Goal: Information Seeking & Learning: Learn about a topic

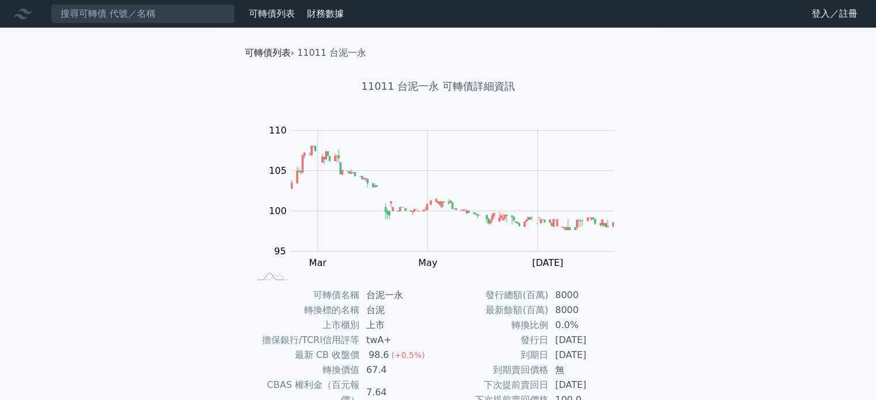
click at [269, 52] on link "可轉債列表" at bounding box center [268, 52] width 46 height 11
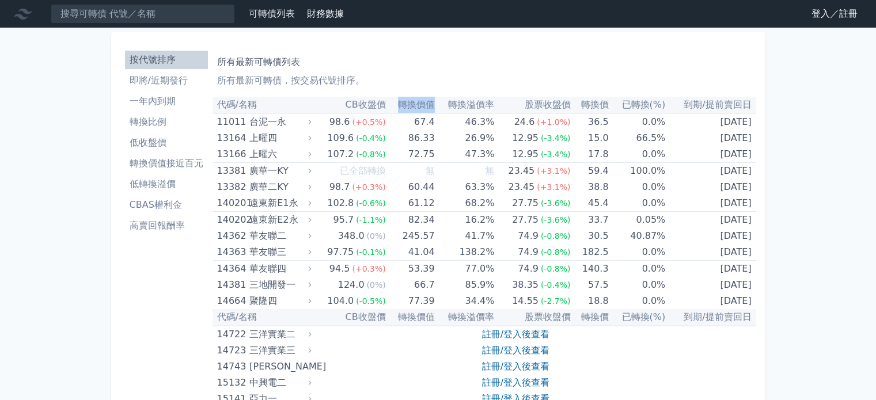
drag, startPoint x: 394, startPoint y: 102, endPoint x: 432, endPoint y: 101, distance: 38.0
click at [432, 101] on th "轉換價值" at bounding box center [410, 105] width 49 height 17
drag, startPoint x: 261, startPoint y: 124, endPoint x: 307, endPoint y: 95, distance: 54.1
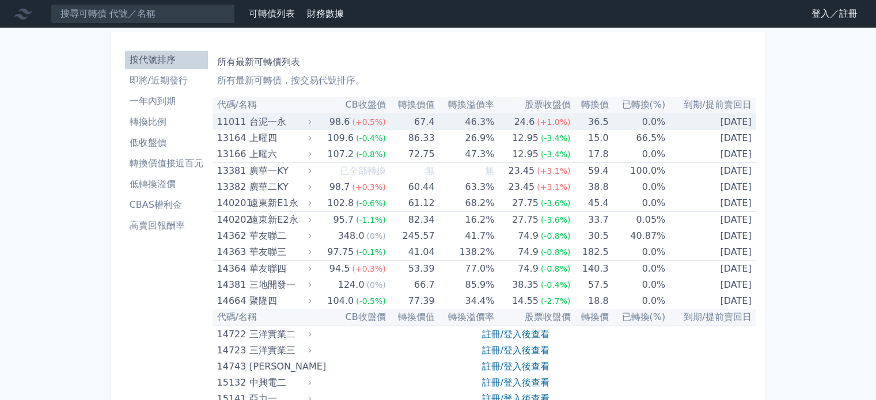
click at [272, 123] on div "台泥一永" at bounding box center [278, 122] width 59 height 16
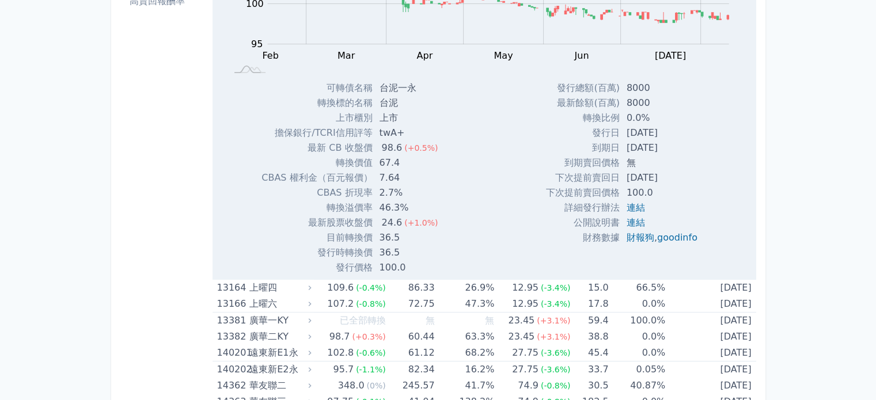
scroll to position [230, 0]
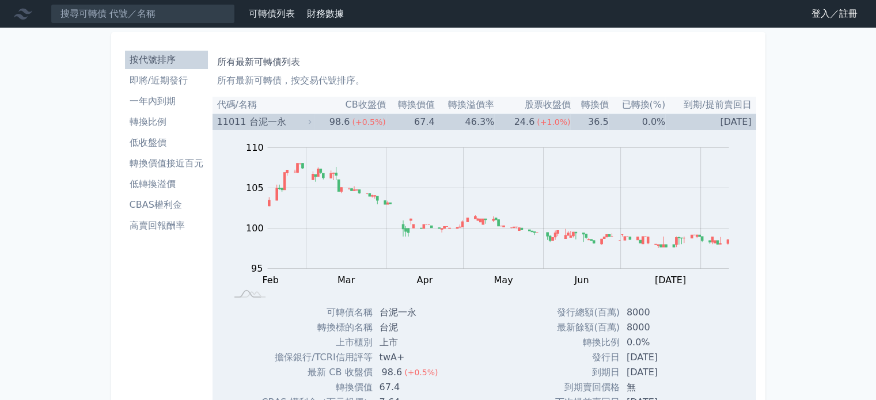
click at [247, 123] on div "11011 台泥一永" at bounding box center [261, 122] width 89 height 16
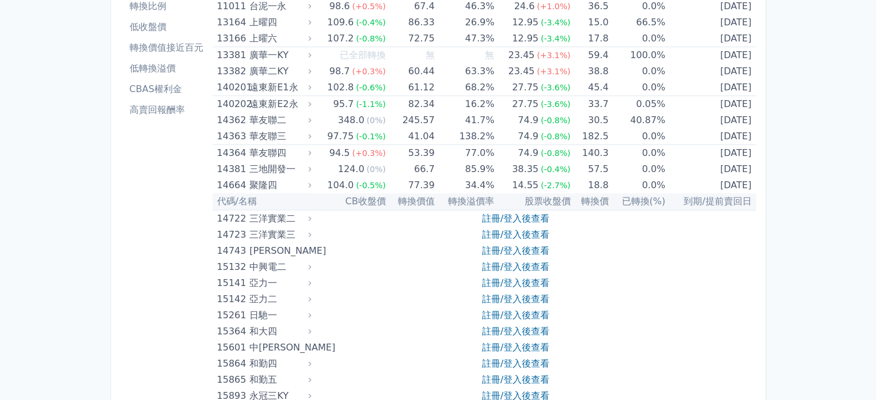
scroll to position [115, 0]
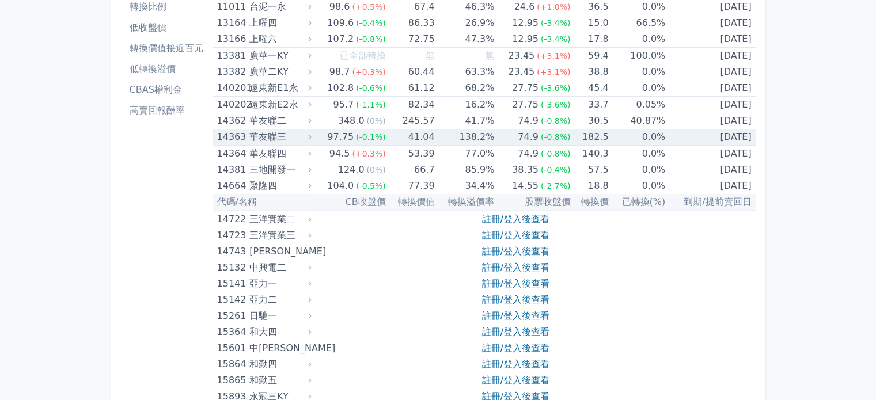
click at [290, 140] on div "華友聯三" at bounding box center [278, 137] width 59 height 16
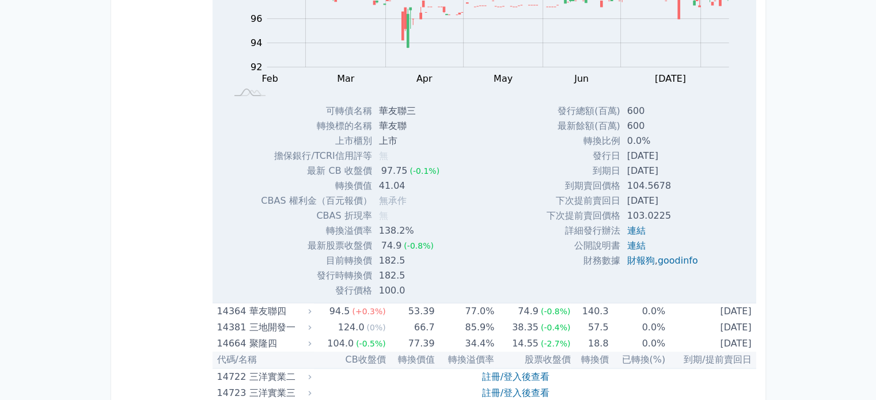
scroll to position [345, 0]
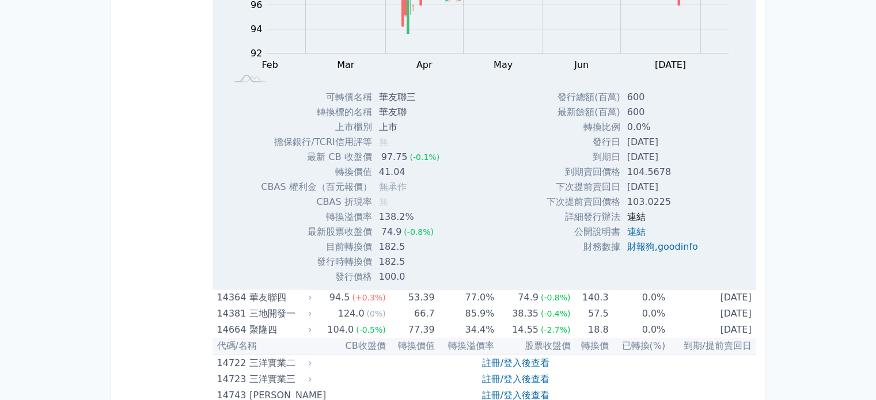
click at [636, 217] on link "連結" at bounding box center [636, 216] width 18 height 11
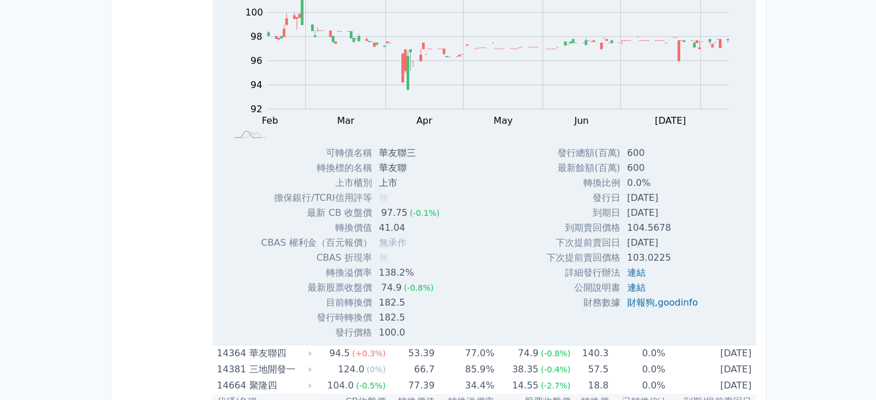
scroll to position [288, 0]
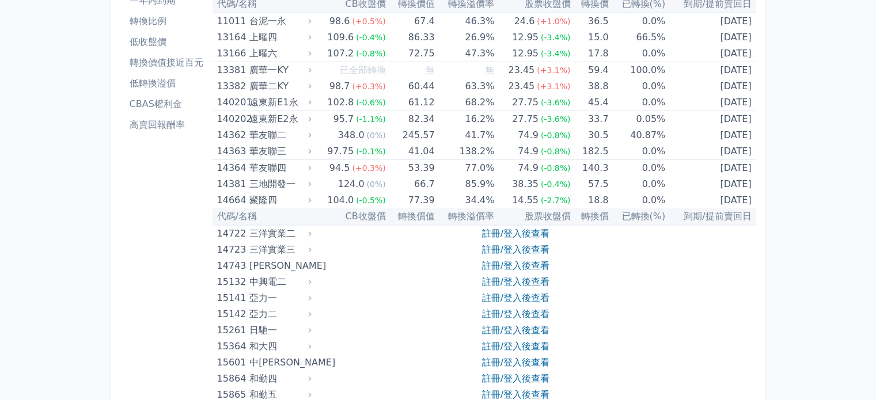
scroll to position [58, 0]
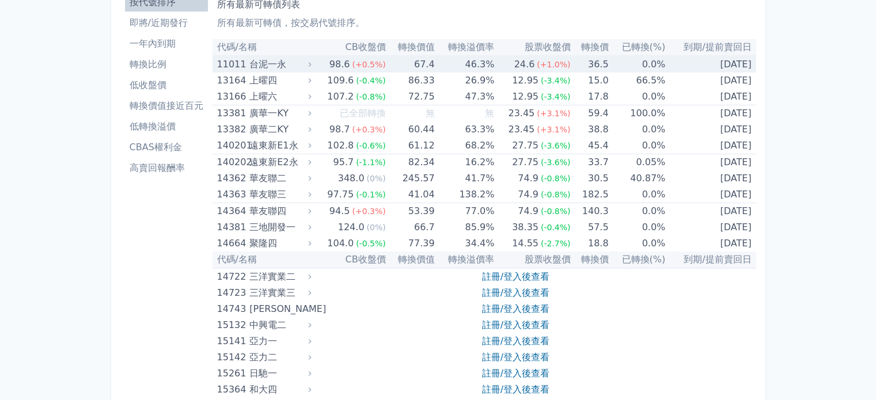
click at [283, 68] on div "台泥一永" at bounding box center [278, 64] width 59 height 16
click at [357, 62] on span "(+0.5%)" at bounding box center [368, 64] width 33 height 9
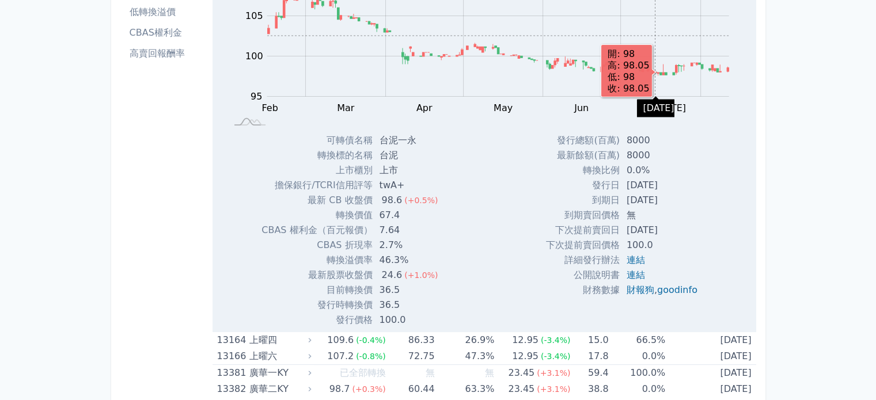
scroll to position [173, 0]
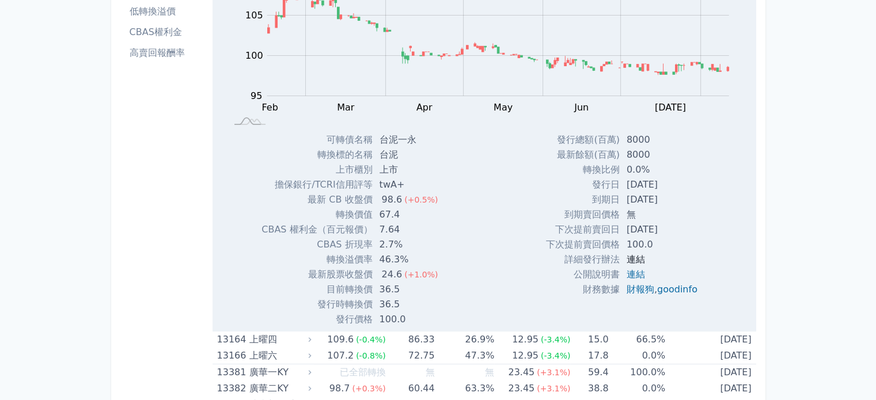
click at [636, 260] on link "連結" at bounding box center [635, 259] width 18 height 11
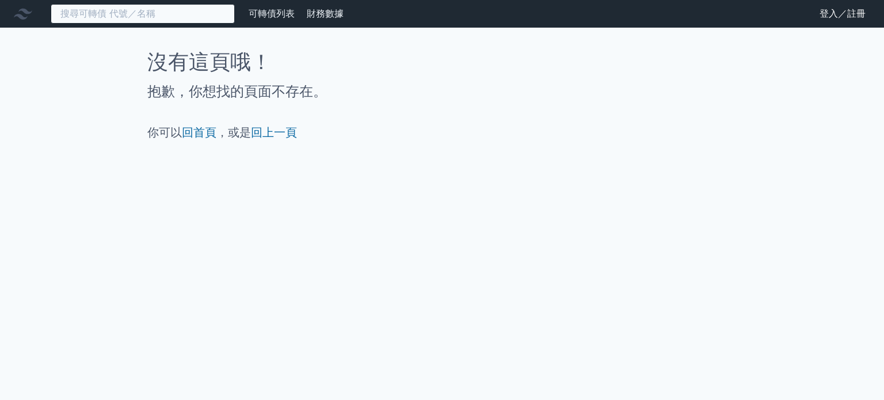
click at [93, 16] on input at bounding box center [143, 14] width 184 height 20
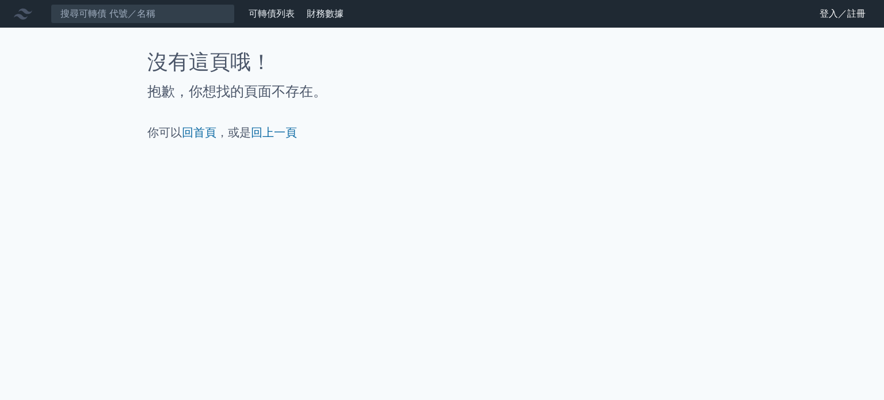
click at [313, 14] on link "財務數據" at bounding box center [325, 13] width 37 height 11
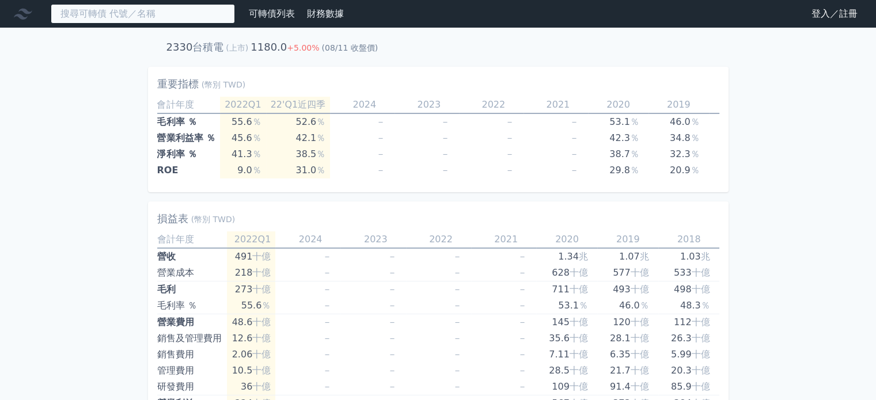
click at [101, 20] on input at bounding box center [143, 14] width 184 height 20
click at [102, 17] on input at bounding box center [143, 14] width 184 height 20
click at [269, 14] on link "可轉債列表" at bounding box center [272, 13] width 46 height 11
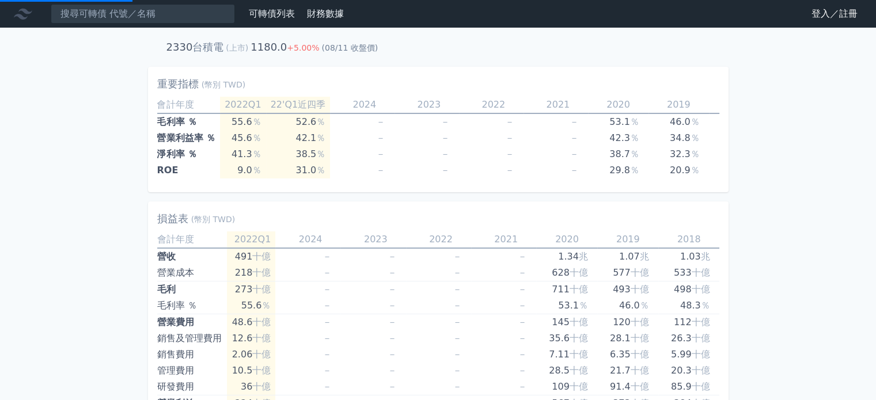
click at [273, 16] on link "可轉債列表" at bounding box center [272, 13] width 46 height 11
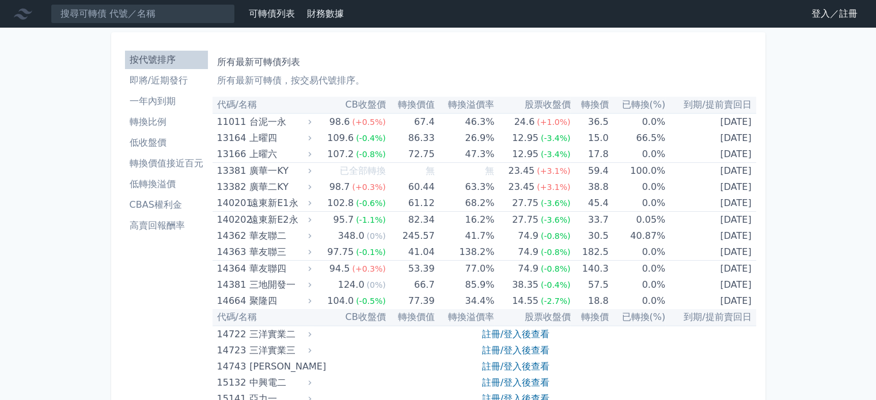
click at [189, 80] on li "即將/近期發行" at bounding box center [166, 81] width 83 height 14
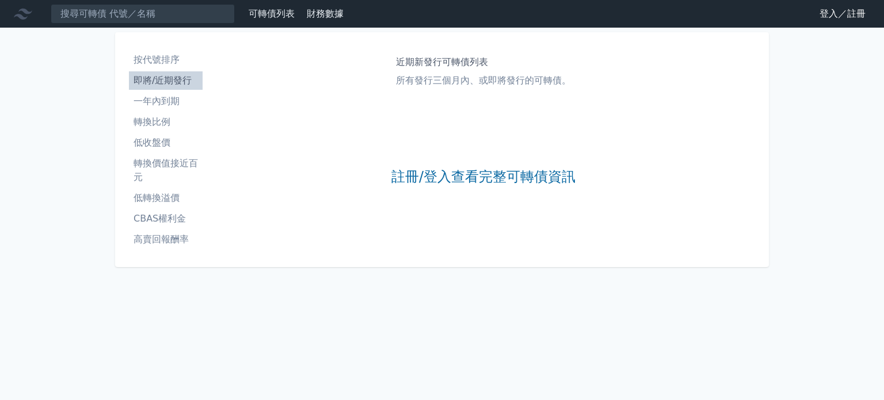
click at [174, 98] on li "一年內到期" at bounding box center [166, 101] width 74 height 14
click at [154, 120] on li "轉換比例" at bounding box center [166, 122] width 74 height 14
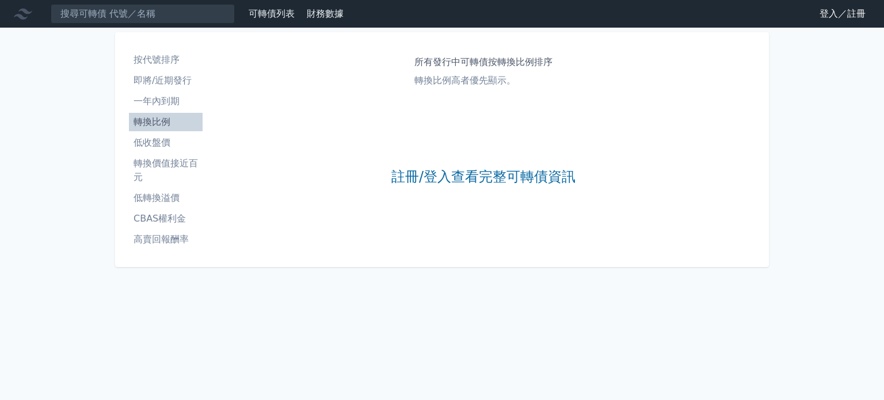
click at [164, 140] on li "低收盤價" at bounding box center [166, 143] width 74 height 14
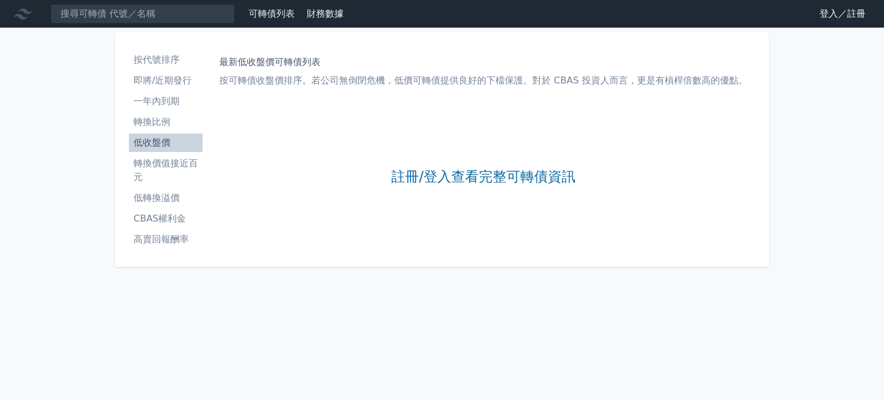
click at [161, 158] on li "轉換價值接近百元" at bounding box center [166, 171] width 74 height 28
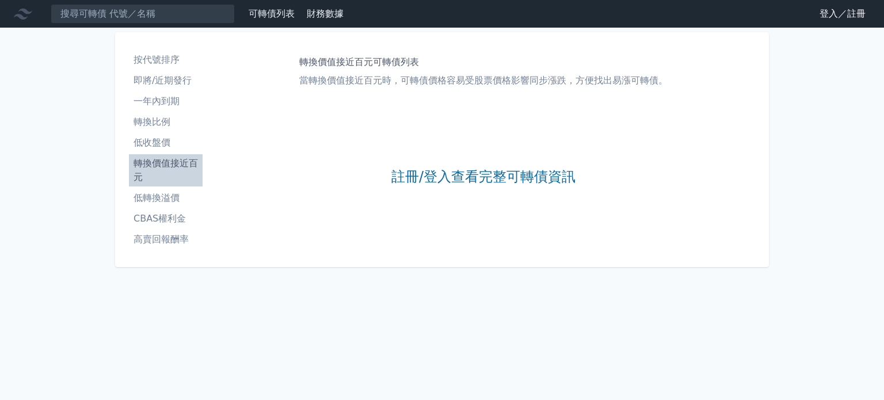
click at [160, 164] on li "轉換價值接近百元" at bounding box center [166, 171] width 74 height 28
click at [159, 195] on li "低轉換溢價" at bounding box center [166, 198] width 74 height 14
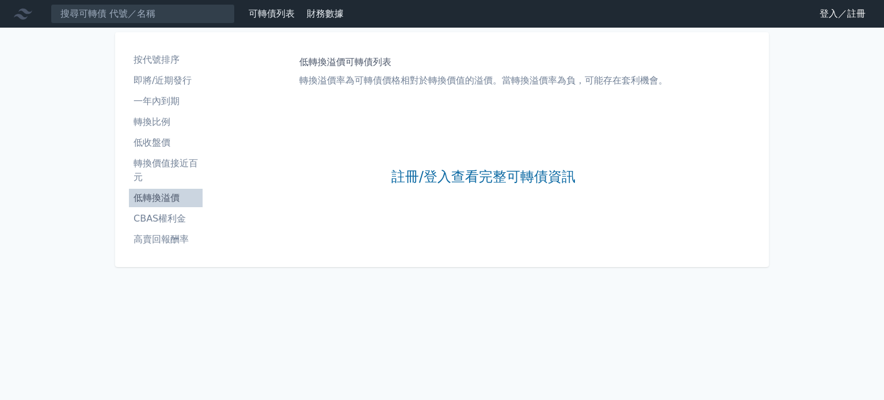
click at [165, 217] on li "CBAS權利金" at bounding box center [166, 219] width 74 height 14
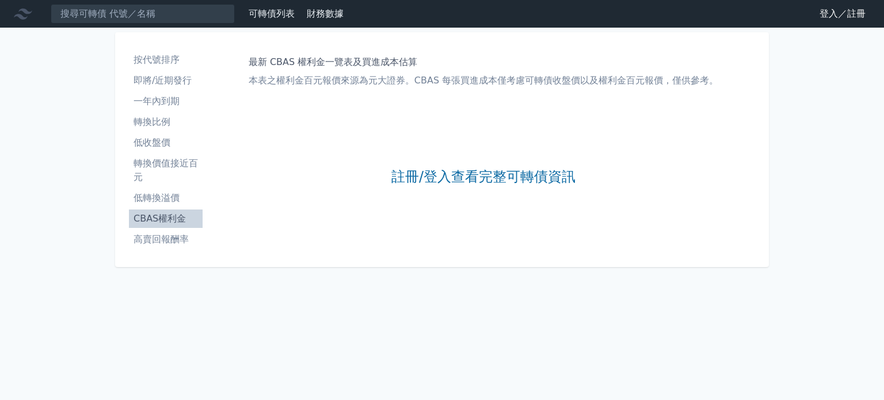
click at [165, 237] on li "高賣回報酬率" at bounding box center [166, 240] width 74 height 14
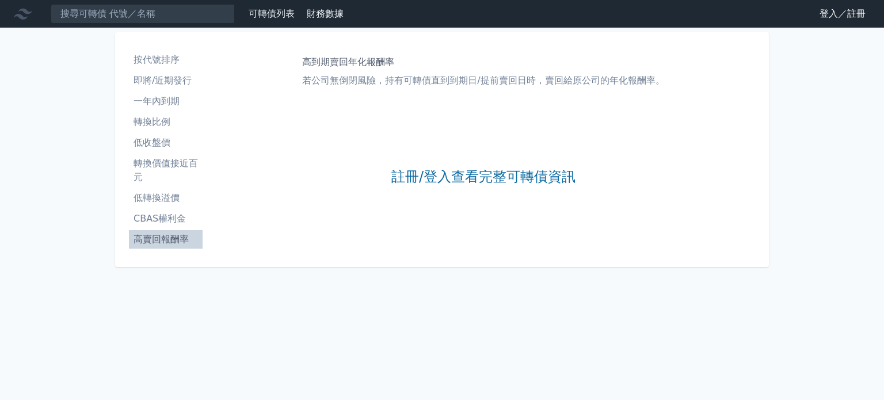
click at [177, 60] on li "按代號排序" at bounding box center [166, 60] width 74 height 14
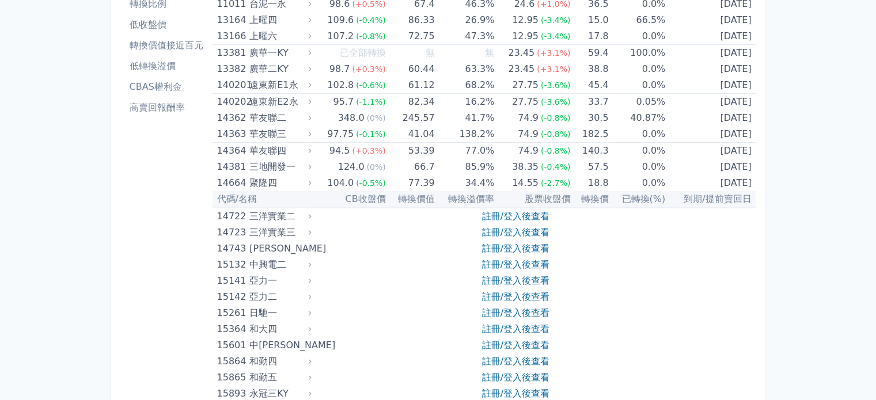
scroll to position [115, 0]
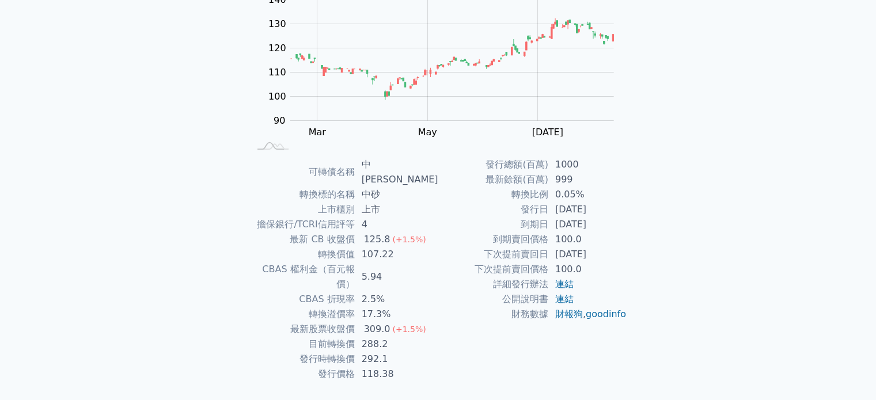
scroll to position [133, 0]
click at [569, 279] on link "連結" at bounding box center [564, 281] width 18 height 11
click at [228, 324] on div "可轉債列表 › 15601 中砂一 15601 中砂一 可轉債詳細資訊 Zoom Out 100 70 80 90 100 110 120 130 140 1…" at bounding box center [438, 162] width 442 height 535
click at [290, 379] on div "返回 可轉債列表" at bounding box center [438, 404] width 405 height 51
click at [262, 290] on td "CBAS 折現率" at bounding box center [301, 297] width 105 height 15
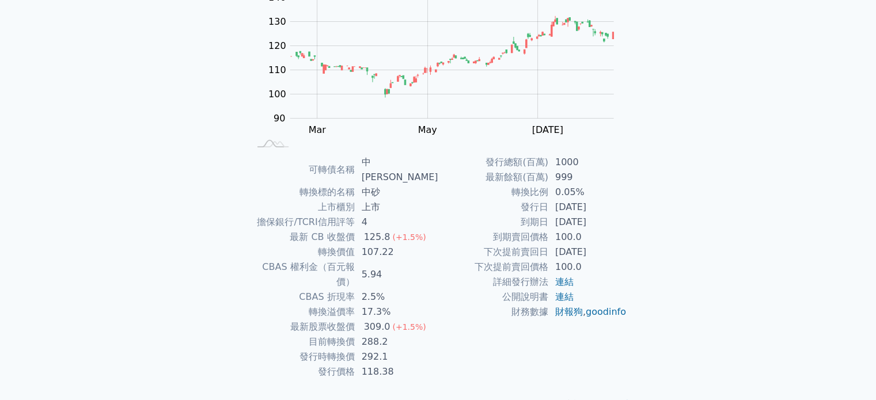
click at [152, 244] on div "可轉債列表 財務數據 可轉債列表 財務數據 登入／註冊 登入／註冊 可轉債列表 › 15601 中砂一 15601 中砂一 可轉債詳細資訊 Zoom Out …" at bounding box center [438, 148] width 876 height 563
click at [211, 277] on div "可轉債列表 財務數據 可轉債列表 財務數據 登入／註冊 登入／註冊 可轉債列表 › 15601 中砂一 15601 中砂一 可轉債詳細資訊 Zoom Out …" at bounding box center [438, 148] width 876 height 563
click at [215, 287] on div "可轉債列表 財務數據 可轉債列表 財務數據 登入／註冊 登入／註冊 可轉債列表 › 15601 中砂一 15601 中砂一 可轉債詳細資訊 Zoom Out …" at bounding box center [438, 148] width 876 height 563
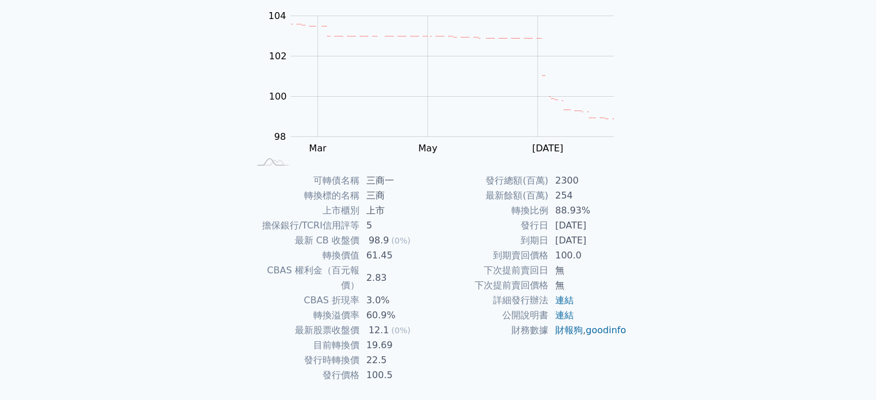
scroll to position [115, 0]
click at [564, 299] on link "連結" at bounding box center [564, 299] width 18 height 11
